Goal: Find specific page/section: Find specific page/section

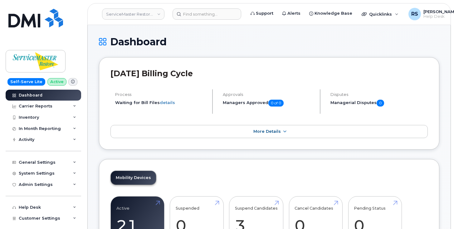
click at [5, 217] on div "Self-Serve Lite Active Dashboard Carrier Reports Monthly Billing Data Daily Dat…" at bounding box center [42, 114] width 85 height 229
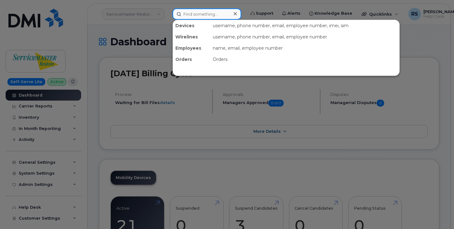
click at [194, 15] on input at bounding box center [207, 13] width 69 height 11
paste input "[PHONE_NUMBER]"
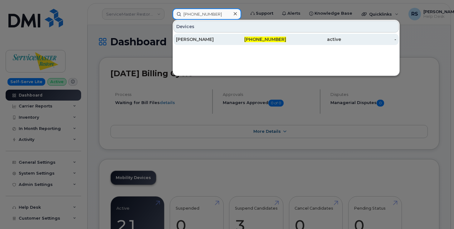
type input "[PHONE_NUMBER]"
click at [206, 39] on div "[PERSON_NAME]" at bounding box center [203, 39] width 55 height 6
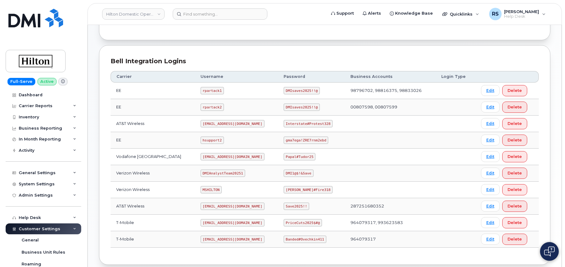
scroll to position [161, 0]
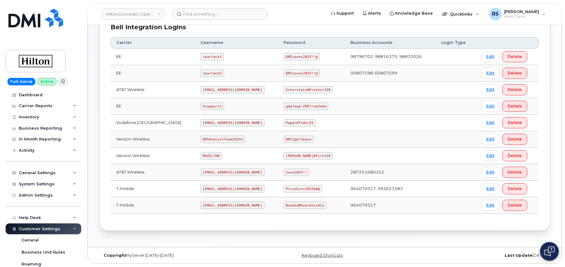
click at [200, 171] on code "[EMAIL_ADDRESS][DOMAIN_NAME]" at bounding box center [232, 172] width 64 height 7
drag, startPoint x: 195, startPoint y: 171, endPoint x: 255, endPoint y: 171, distance: 59.6
click at [255, 171] on code "ms-invoiceprocessing@dminc.com" at bounding box center [232, 172] width 64 height 7
copy code "ms-invoiceprocessing@dminc.com"
drag, startPoint x: 279, startPoint y: 171, endPoint x: 304, endPoint y: 172, distance: 25.0
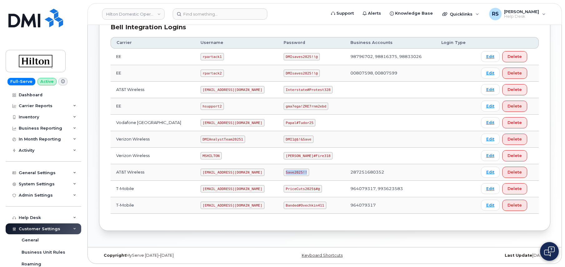
click at [304, 172] on td "Save2025!!" at bounding box center [311, 172] width 66 height 17
copy code "Save2025!!"
drag, startPoint x: 193, startPoint y: 92, endPoint x: 230, endPoint y: 96, distance: 37.4
click at [230, 96] on td "ms-hilton@dminc.com" at bounding box center [236, 90] width 83 height 17
copy code "ms-hilton@dminc.com"
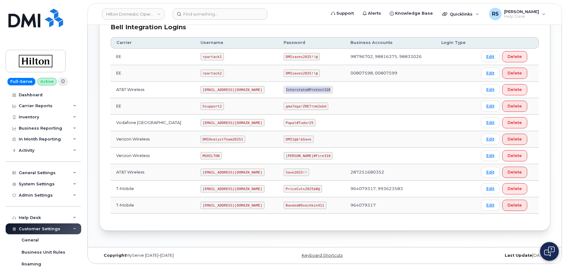
drag, startPoint x: 279, startPoint y: 89, endPoint x: 331, endPoint y: 91, distance: 51.8
click at [331, 91] on td "Interstate#Protest328" at bounding box center [311, 90] width 66 height 17
copy code "Interstate#Protest328"
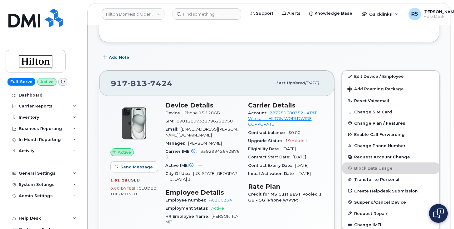
scroll to position [83, 0]
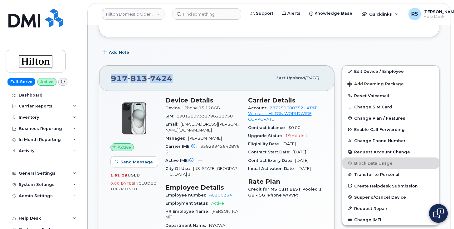
drag, startPoint x: 175, startPoint y: 81, endPoint x: 99, endPoint y: 79, distance: 76.5
click at [98, 79] on div "917 813 7424 Last updated Aug 11, 2025 Active Send Message 1.62 GB  used 0.00 B…" at bounding box center [216, 186] width 243 height 250
copy span "917 813 7424"
click at [176, 75] on div "917 813 7424" at bounding box center [192, 77] width 162 height 13
drag, startPoint x: 177, startPoint y: 77, endPoint x: 110, endPoint y: 76, distance: 66.8
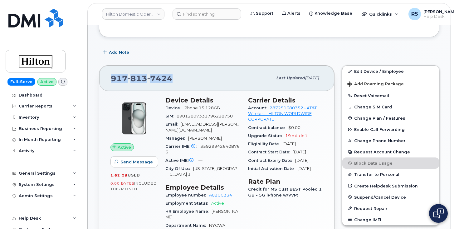
click at [110, 76] on div "917 813 7424 Last updated Aug 11, 2025" at bounding box center [216, 78] width 235 height 25
copy span "917 813 7424"
click at [6, 215] on div "Help Desk" at bounding box center [44, 218] width 76 height 11
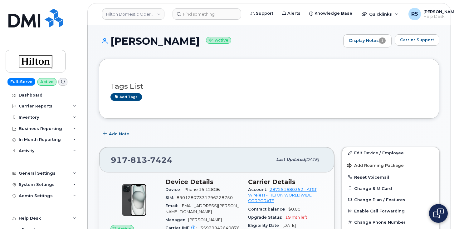
scroll to position [0, 0]
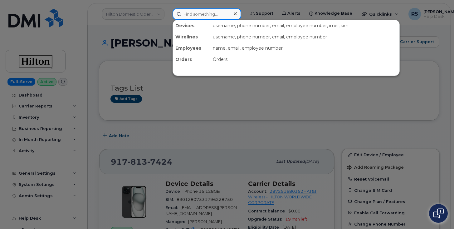
click at [189, 13] on input at bounding box center [207, 13] width 69 height 11
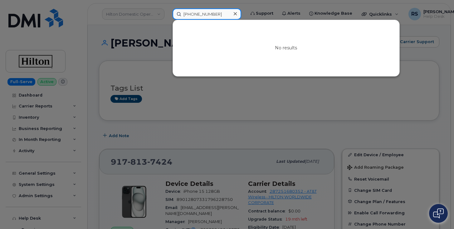
drag, startPoint x: 217, startPoint y: 15, endPoint x: 179, endPoint y: 17, distance: 37.6
click at [174, 16] on input "646-283-1731" at bounding box center [207, 13] width 69 height 11
click at [4, 216] on div at bounding box center [227, 114] width 454 height 229
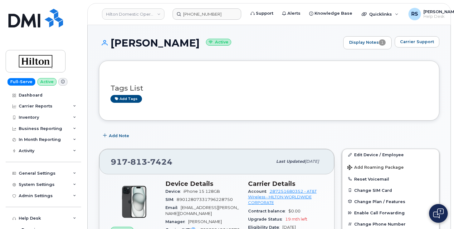
click at [3, 223] on div "Full-Serve Active Dashboard Carrier Reports Monthly Billing Data Daily Data Poo…" at bounding box center [42, 114] width 85 height 229
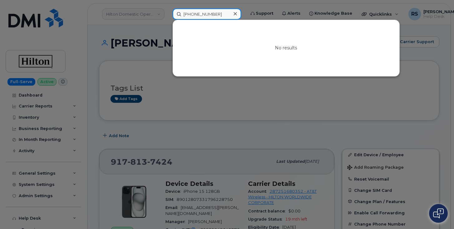
drag, startPoint x: 221, startPoint y: 15, endPoint x: 185, endPoint y: 18, distance: 36.1
click at [169, 14] on div "646-283-1731 No results" at bounding box center [207, 13] width 79 height 11
drag, startPoint x: 225, startPoint y: 15, endPoint x: 175, endPoint y: 14, distance: 50.6
click at [175, 14] on input "646-334-7685" at bounding box center [207, 13] width 69 height 11
click at [1, 215] on div at bounding box center [227, 114] width 454 height 229
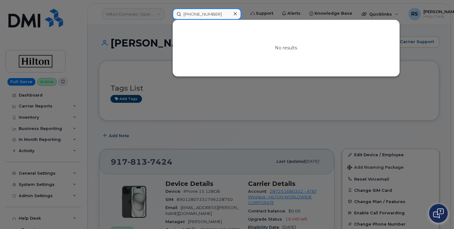
drag, startPoint x: 223, startPoint y: 14, endPoint x: 189, endPoint y: 16, distance: 34.7
click at [172, 14] on div "646-334-7685 No results" at bounding box center [207, 13] width 79 height 11
paste input "929-725-6824"
type input "929-725-6824"
click at [237, 13] on icon at bounding box center [235, 13] width 3 height 5
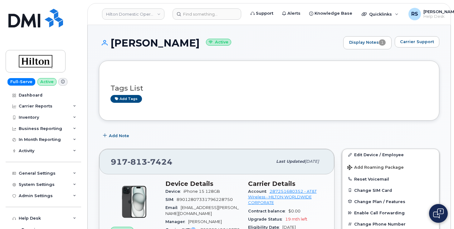
click at [255, 22] on header "Hilton Domestic Operating Company Inc Support Alerts Knowledge Base Quicklinks …" at bounding box center [269, 14] width 364 height 22
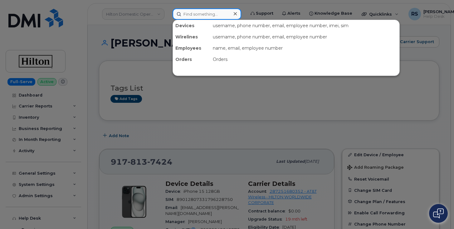
click at [194, 14] on input at bounding box center [207, 13] width 69 height 11
paste input "929-725-6824"
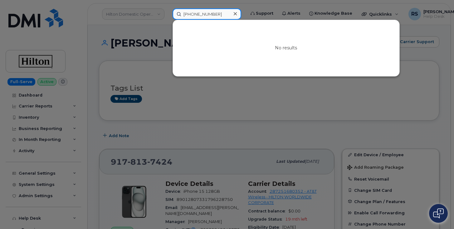
type input "929-725-6824"
drag, startPoint x: 228, startPoint y: 13, endPoint x: 164, endPoint y: 6, distance: 64.4
click at [168, 8] on div "929-725-6824 No results" at bounding box center [207, 13] width 79 height 11
drag, startPoint x: 224, startPoint y: 15, endPoint x: 191, endPoint y: 21, distance: 33.4
click at [168, 15] on div "646-378-9313 No results" at bounding box center [207, 13] width 79 height 11
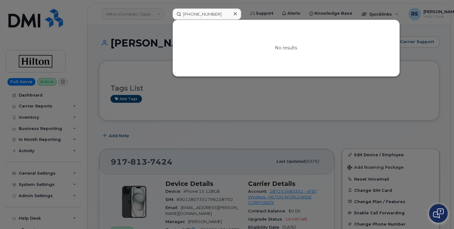
drag, startPoint x: 3, startPoint y: 215, endPoint x: 7, endPoint y: 206, distance: 9.6
click at [3, 214] on div at bounding box center [227, 114] width 454 height 229
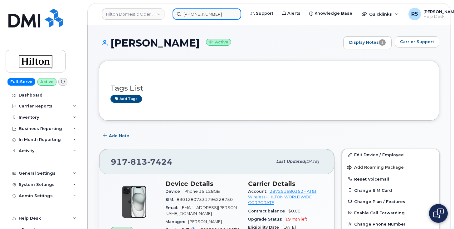
drag, startPoint x: 199, startPoint y: 13, endPoint x: 210, endPoint y: 17, distance: 12.2
click at [199, 14] on input "646-378-9313" at bounding box center [207, 13] width 69 height 11
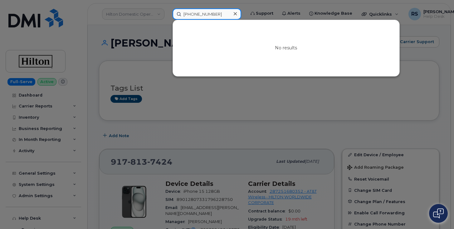
drag, startPoint x: 223, startPoint y: 14, endPoint x: 172, endPoint y: 10, distance: 50.7
click at [172, 10] on div "646-378-9313 No results" at bounding box center [207, 13] width 79 height 11
paste input "771670751"
type input "771670751"
